Goal: Information Seeking & Learning: Learn about a topic

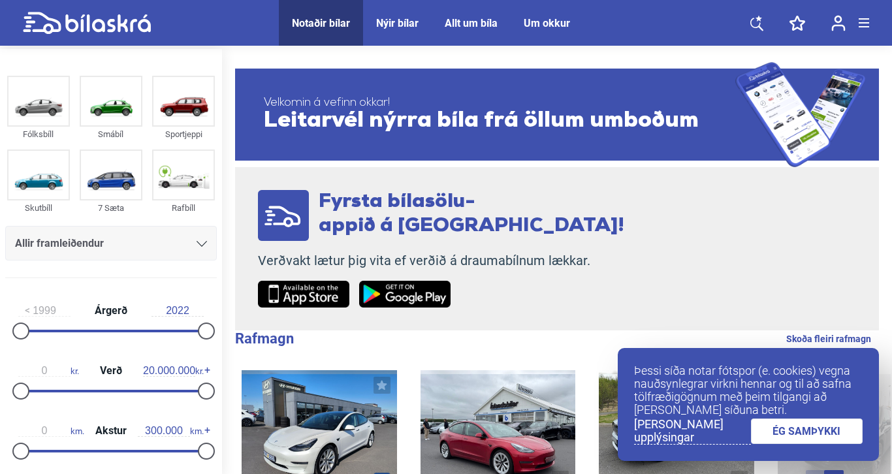
click at [754, 25] on icon at bounding box center [756, 23] width 13 height 16
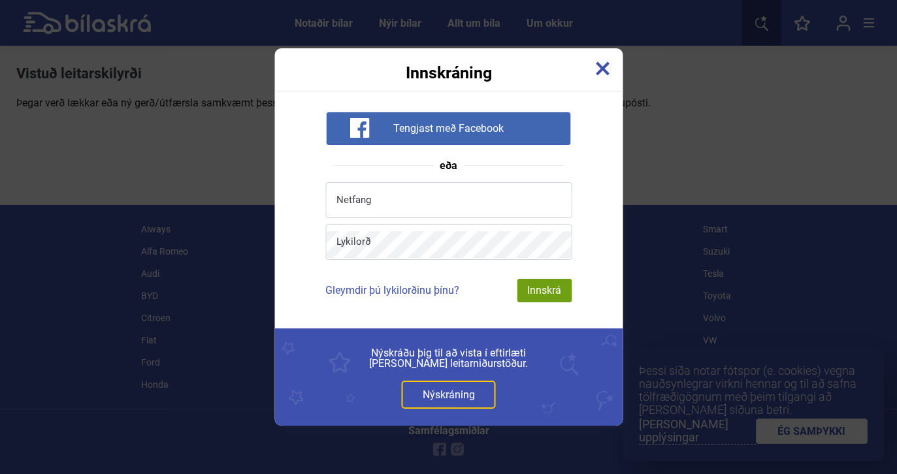
click at [602, 67] on img at bounding box center [602, 68] width 14 height 14
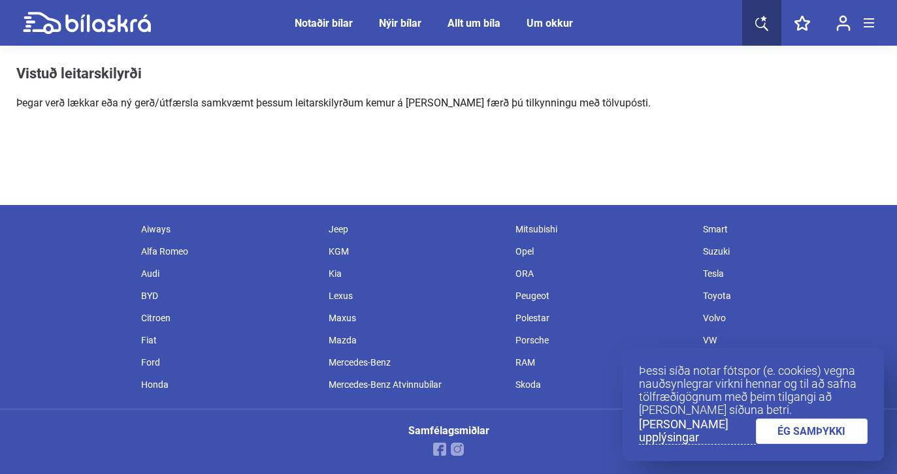
click at [761, 20] on icon at bounding box center [761, 23] width 13 height 16
click at [801, 432] on link "ÉG SAMÞYKKI" at bounding box center [812, 431] width 112 height 25
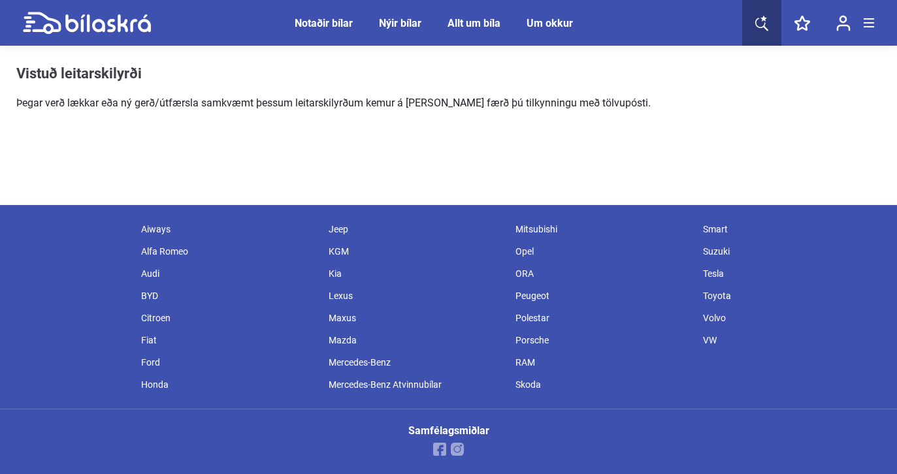
click at [757, 23] on icon at bounding box center [761, 23] width 13 height 16
click at [318, 24] on div "Notaðir bílar" at bounding box center [324, 23] width 58 height 12
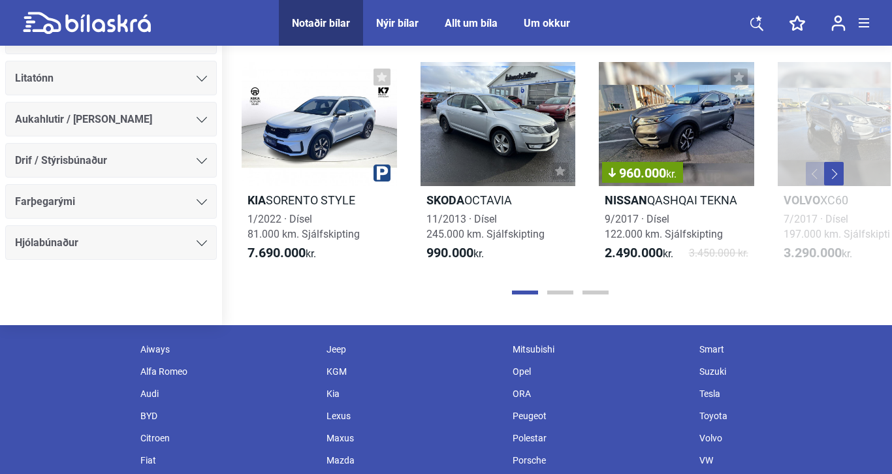
scroll to position [1469, 0]
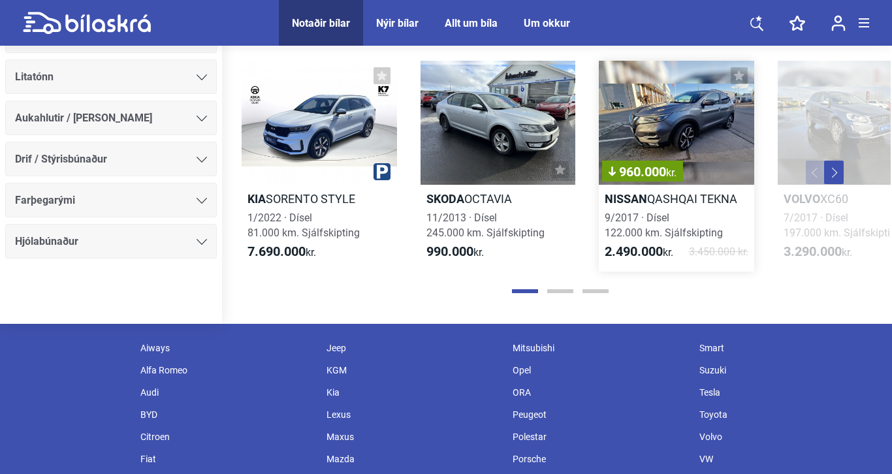
click at [631, 206] on b "Nissan" at bounding box center [626, 199] width 42 height 14
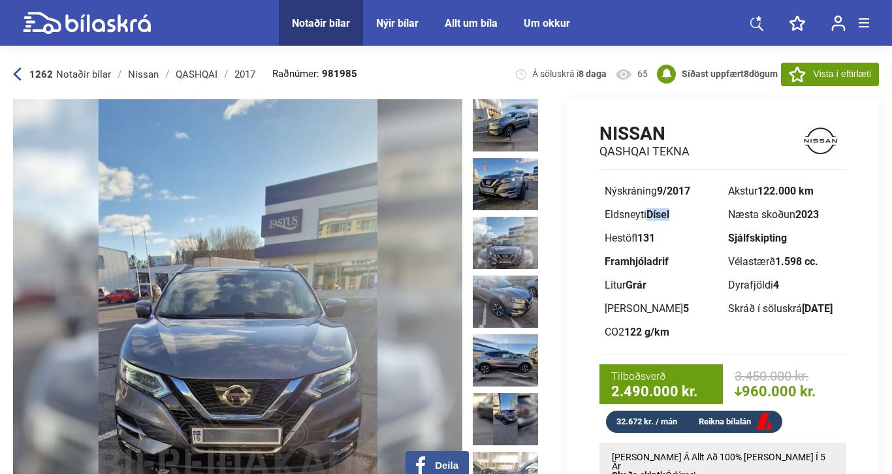
drag, startPoint x: 678, startPoint y: 214, endPoint x: 652, endPoint y: 218, distance: 26.4
click at [652, 218] on div "Eldsneyti Dísel" at bounding box center [661, 215] width 113 height 10
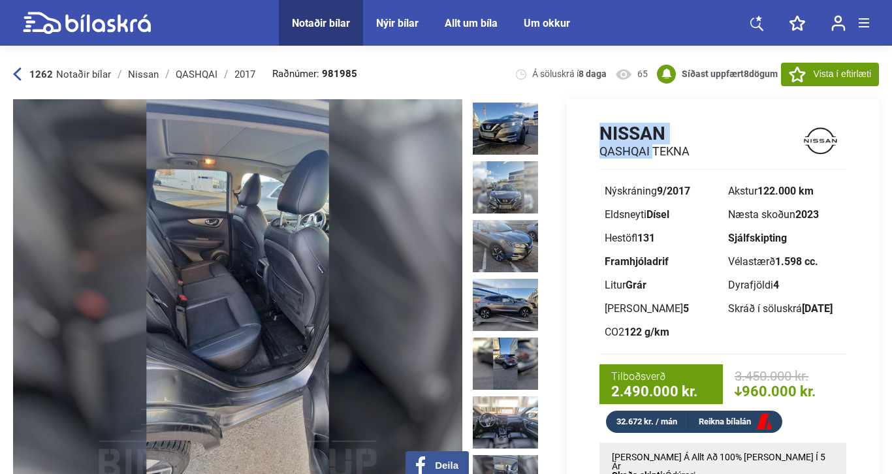
drag, startPoint x: 651, startPoint y: 152, endPoint x: 597, endPoint y: 136, distance: 55.8
click at [597, 136] on div "Nissan QASHQAI TEKNA Nýskráning 9/2017 Akstur 122.000 km Eldsneyti Dísel Næsta …" at bounding box center [723, 277] width 312 height 311
copy div "Nissan QASHQAI"
click at [77, 72] on span "Notaðir bílar" at bounding box center [83, 75] width 55 height 12
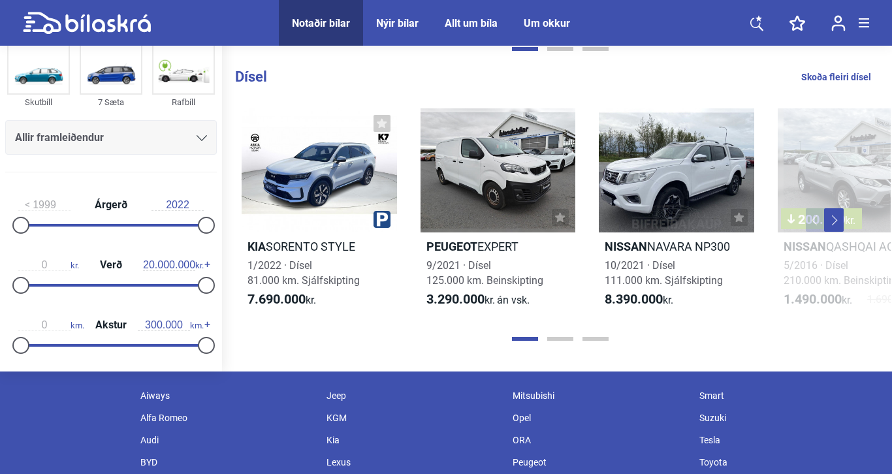
scroll to position [1469, 0]
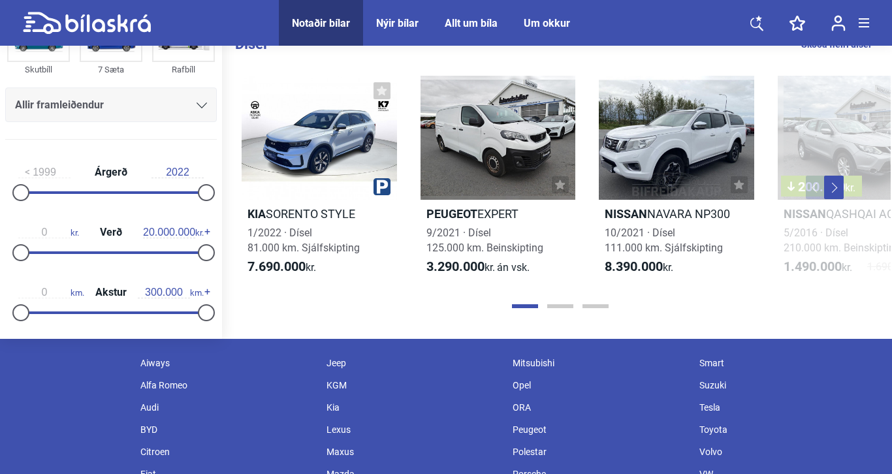
click at [759, 21] on icon at bounding box center [756, 23] width 13 height 16
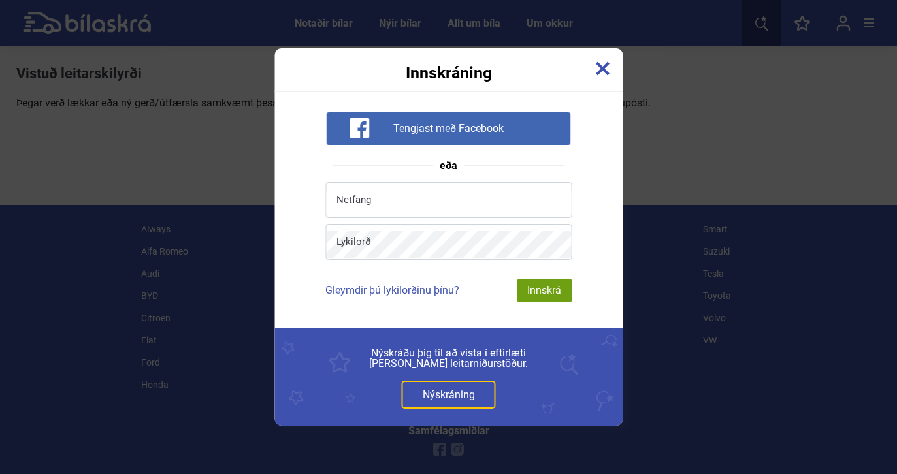
click at [599, 69] on img at bounding box center [602, 68] width 14 height 14
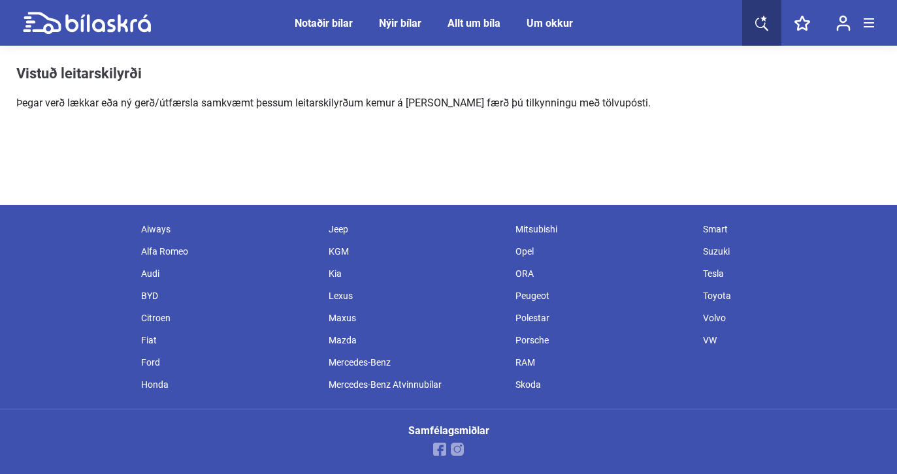
click at [311, 26] on div "Notaðir bílar" at bounding box center [324, 23] width 58 height 12
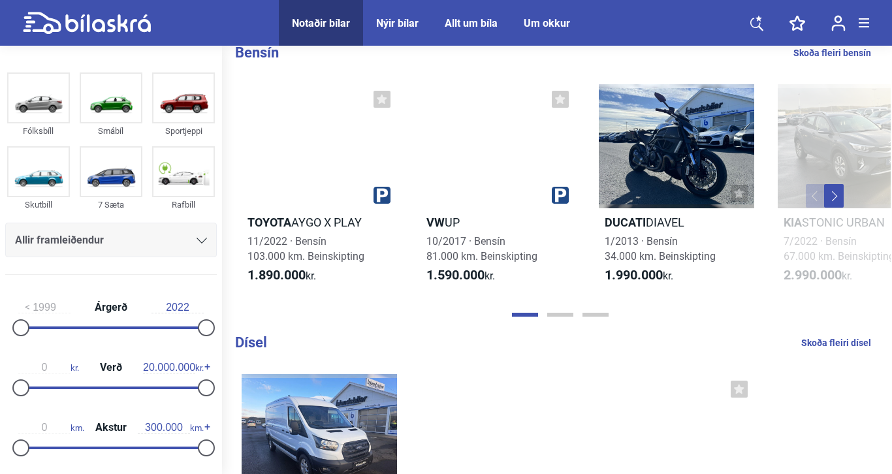
scroll to position [1179, 0]
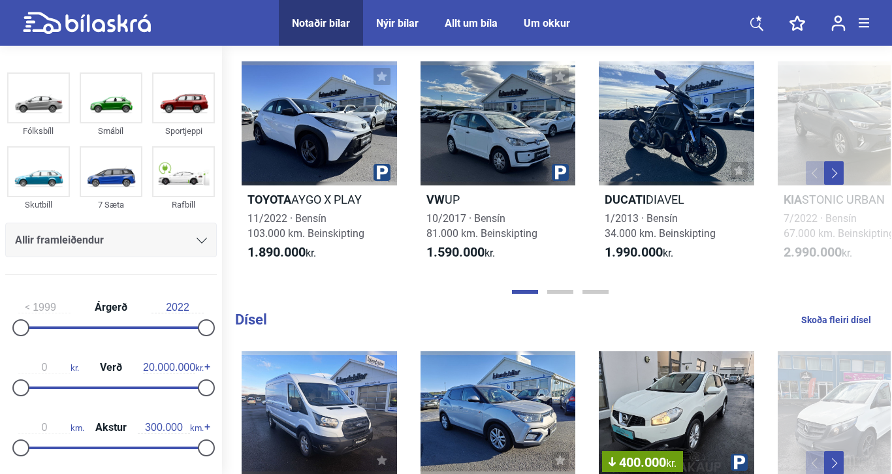
click at [835, 185] on button "Next" at bounding box center [834, 173] width 20 height 24
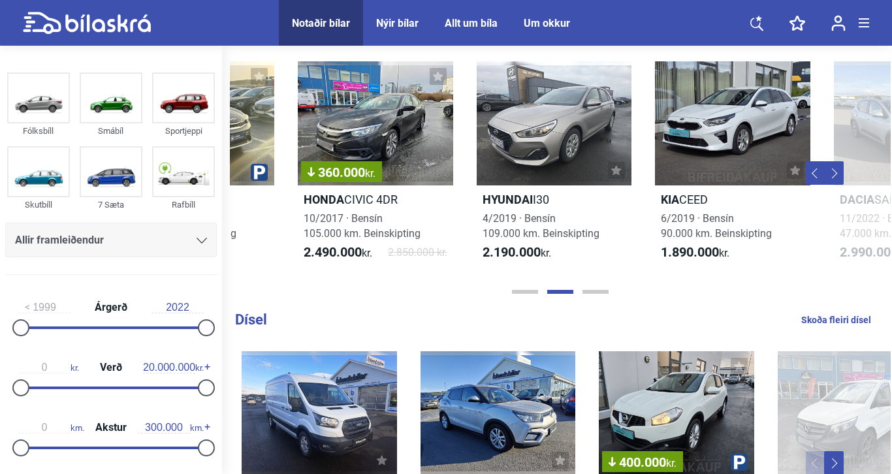
scroll to position [0, 661]
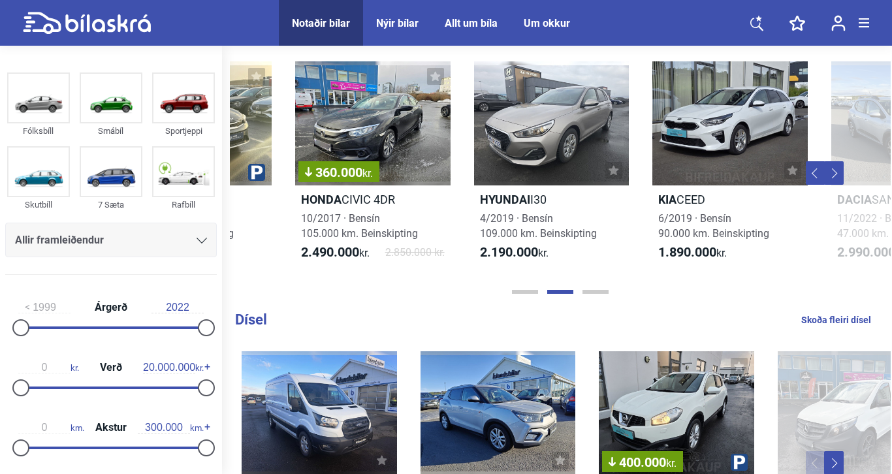
click at [835, 185] on button "Next" at bounding box center [834, 173] width 20 height 24
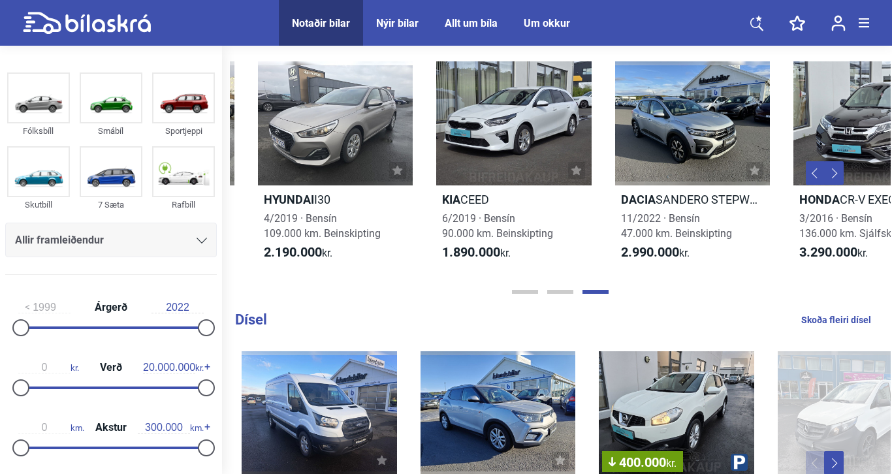
scroll to position [0, 1125]
